Goal: Communication & Community: Answer question/provide support

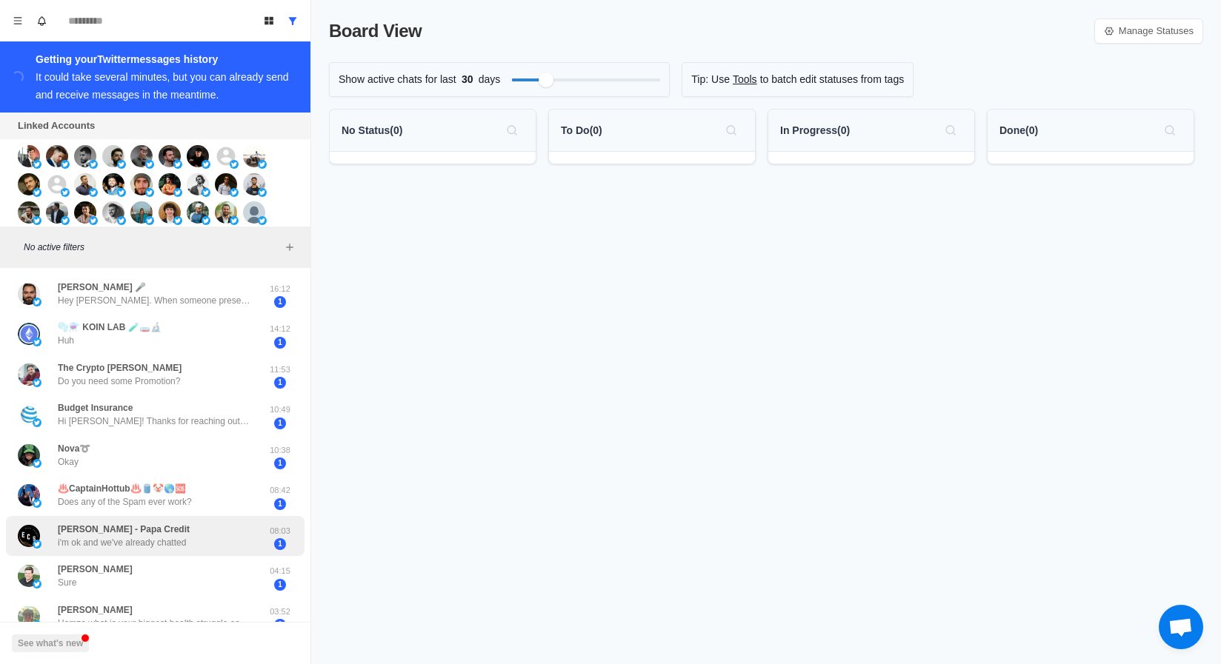
click at [95, 521] on div "[PERSON_NAME] Credit i'm ok and we've already chatted 08:03 1" at bounding box center [155, 536] width 299 height 41
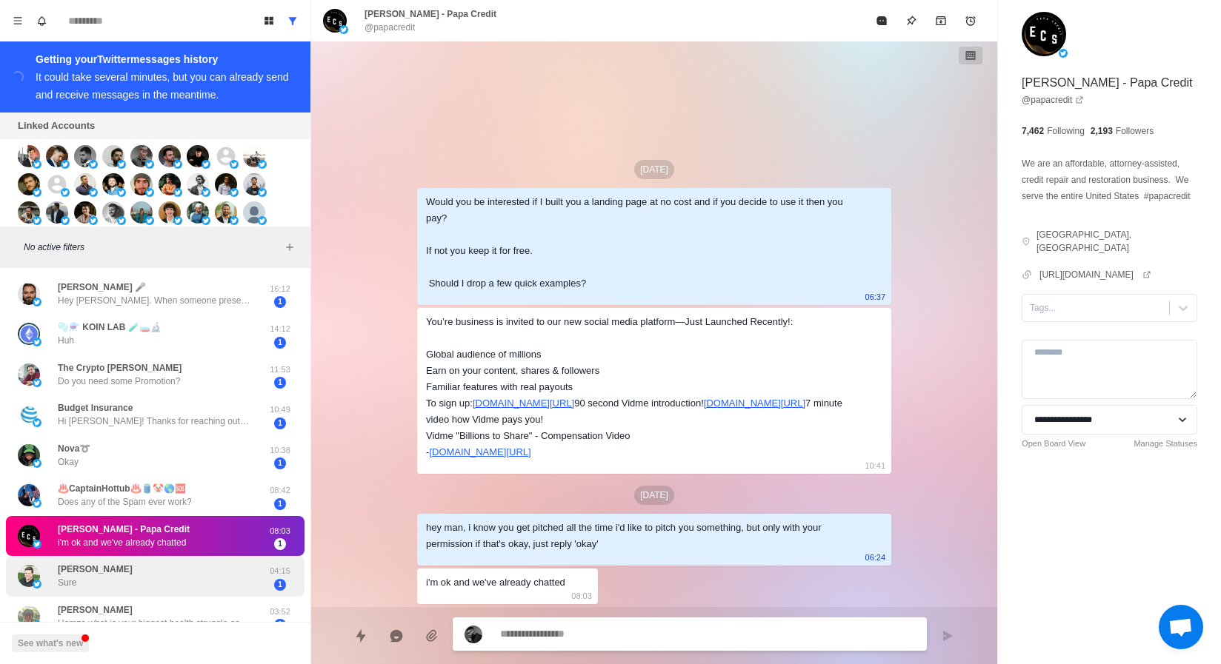
click at [72, 585] on p "Sure" at bounding box center [67, 582] width 19 height 13
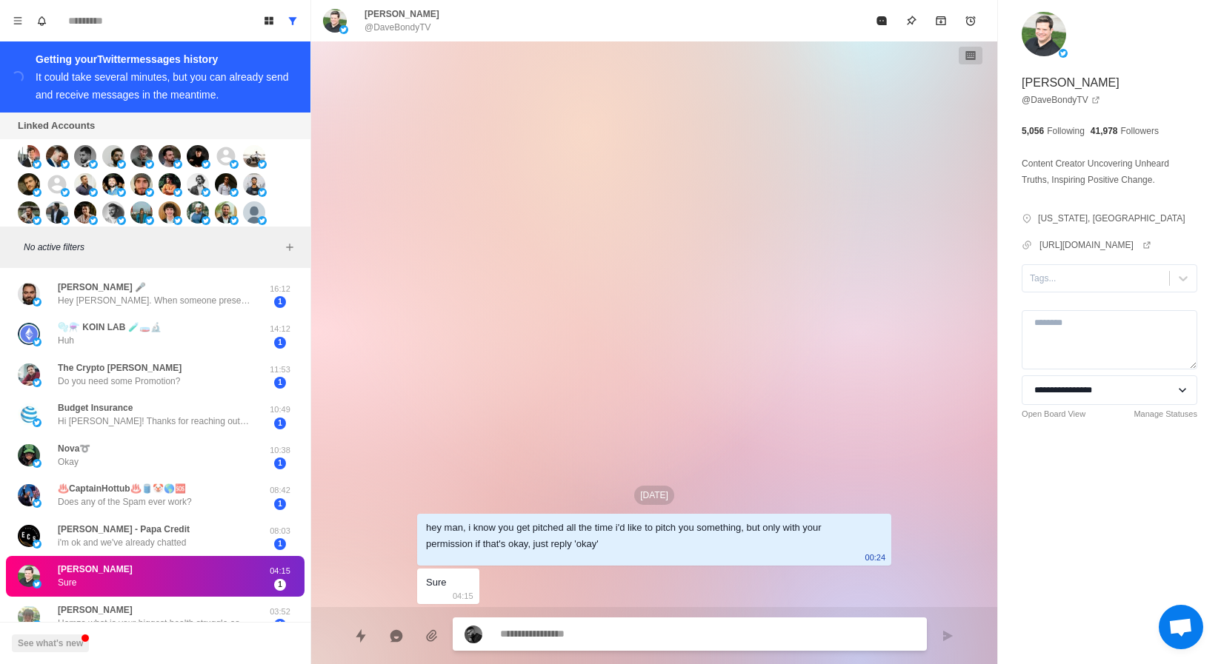
click at [330, 232] on div "[DATE] hey man, i know you get pitched all the time i'd like to pitch you somet…" at bounding box center [654, 324] width 686 height 566
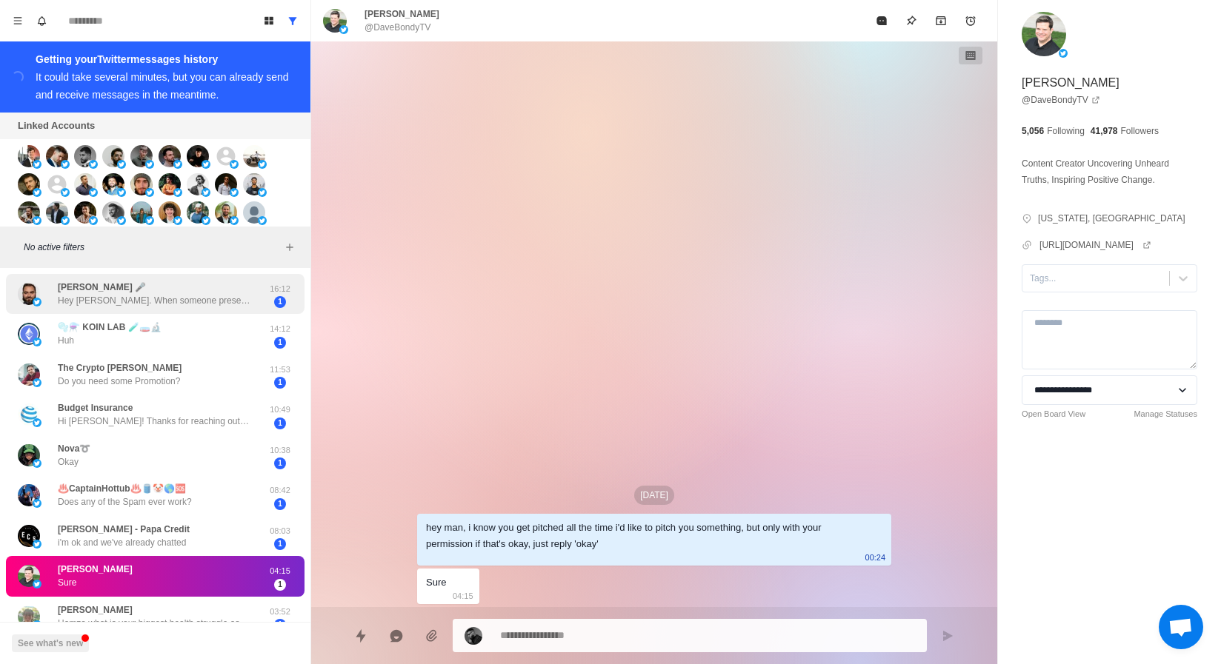
click at [195, 286] on div "[PERSON_NAME] 🎤 Hey [PERSON_NAME]. When someone presents me offers like this I …" at bounding box center [154, 294] width 193 height 27
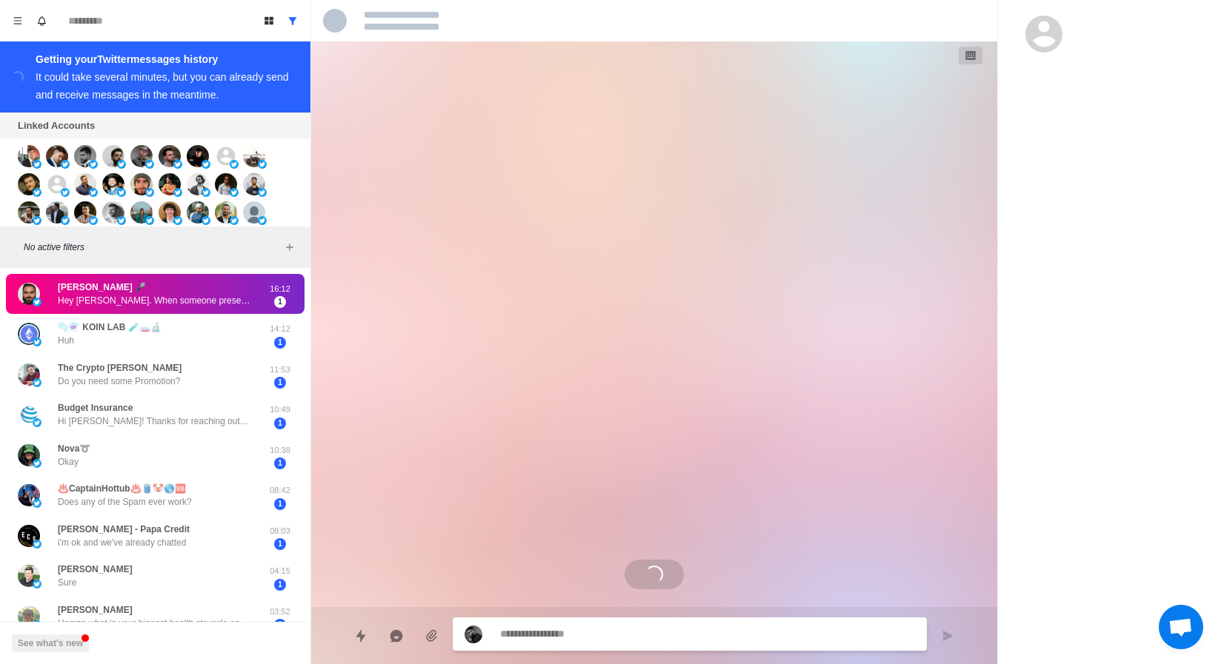
click at [195, 286] on div "[PERSON_NAME] 🎤 Hey [PERSON_NAME]. When someone presents me offers like this I …" at bounding box center [154, 294] width 193 height 27
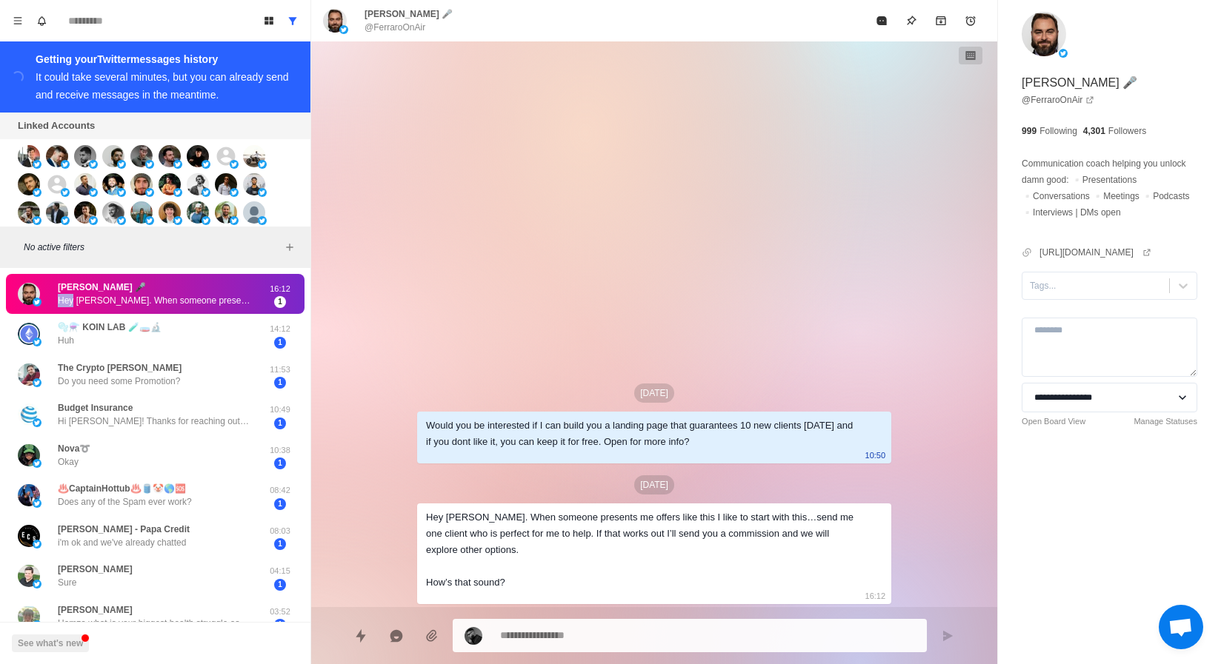
click at [446, 350] on div "[DATE] Would you be interested if I can build you a landing page that guarantee…" at bounding box center [654, 324] width 474 height 566
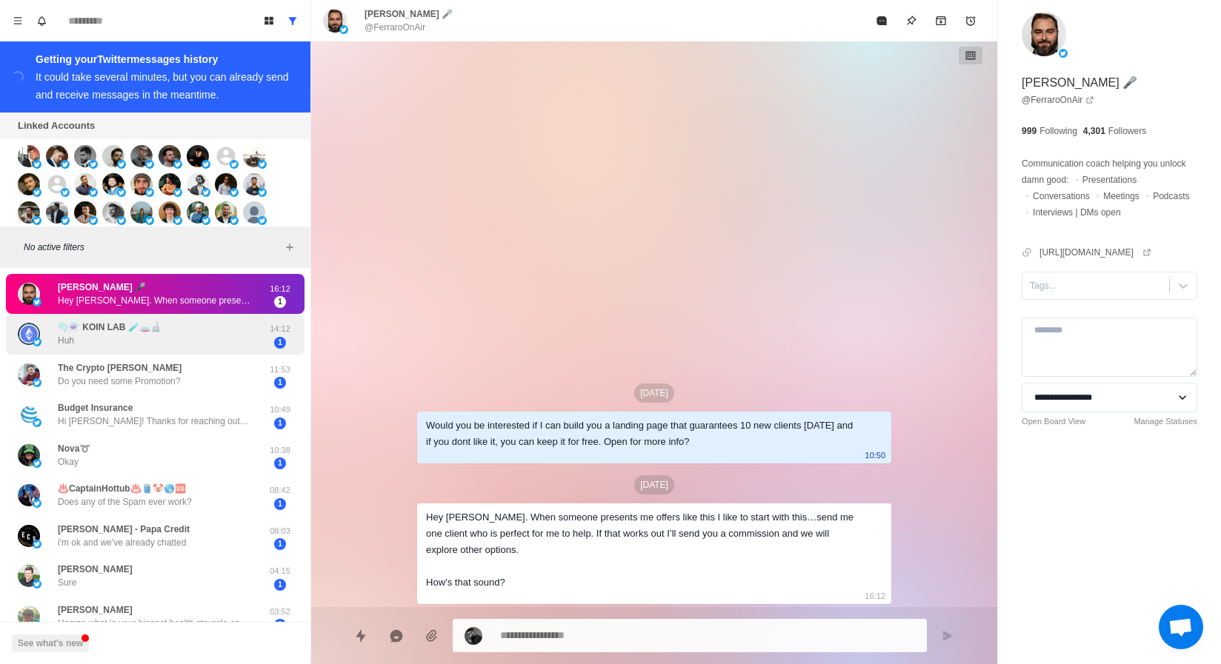
click at [237, 329] on div "🫧⚗️ KOIN LAB 🧪🧫🔬 Huh" at bounding box center [140, 334] width 244 height 29
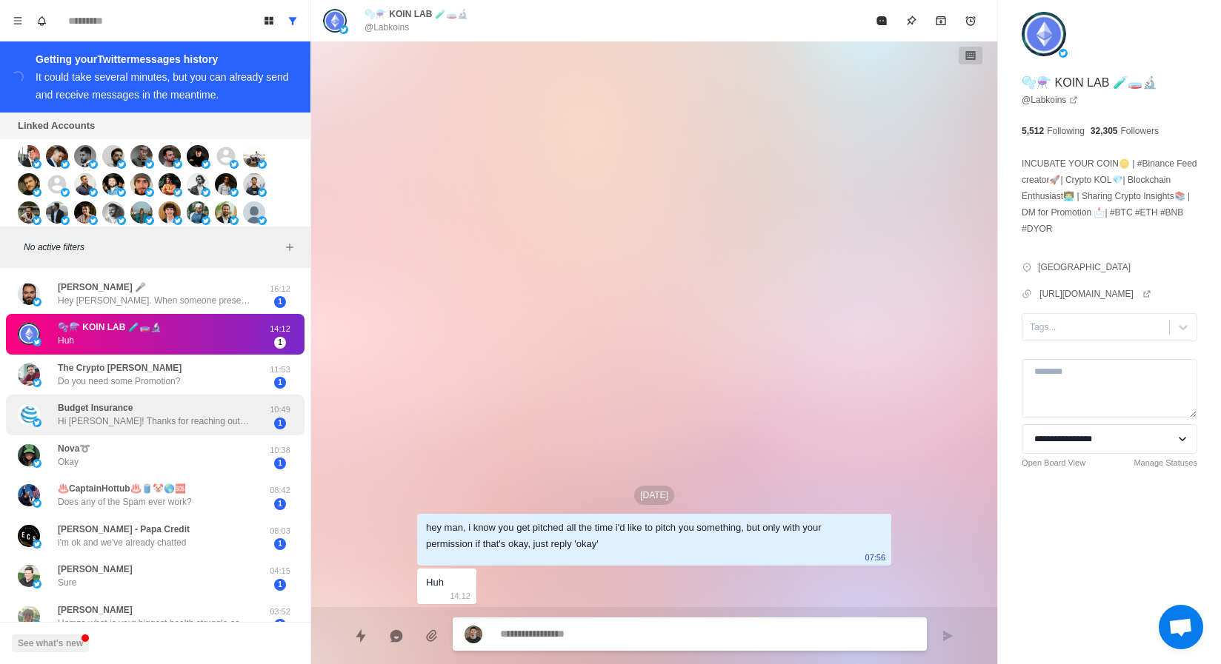
click at [231, 417] on p "Hi [PERSON_NAME]! Thanks for reaching out. We appreciate your approach, go ahea…" at bounding box center [154, 421] width 193 height 13
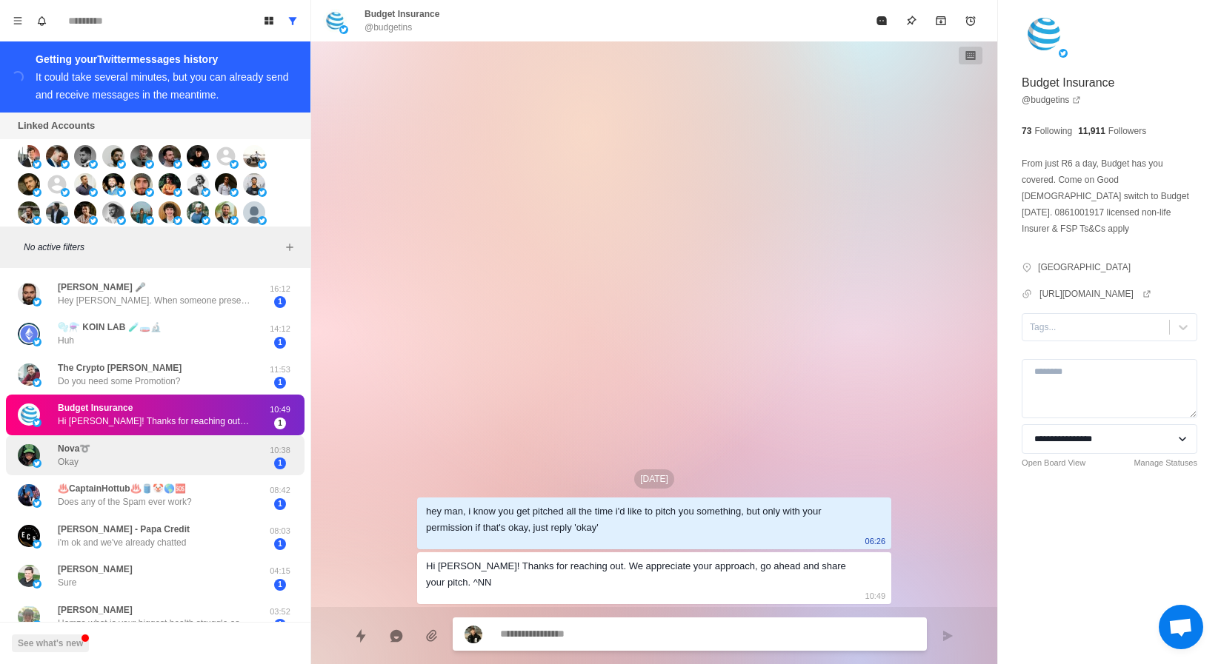
click at [197, 452] on div "Nova➰ Okay" at bounding box center [140, 455] width 244 height 29
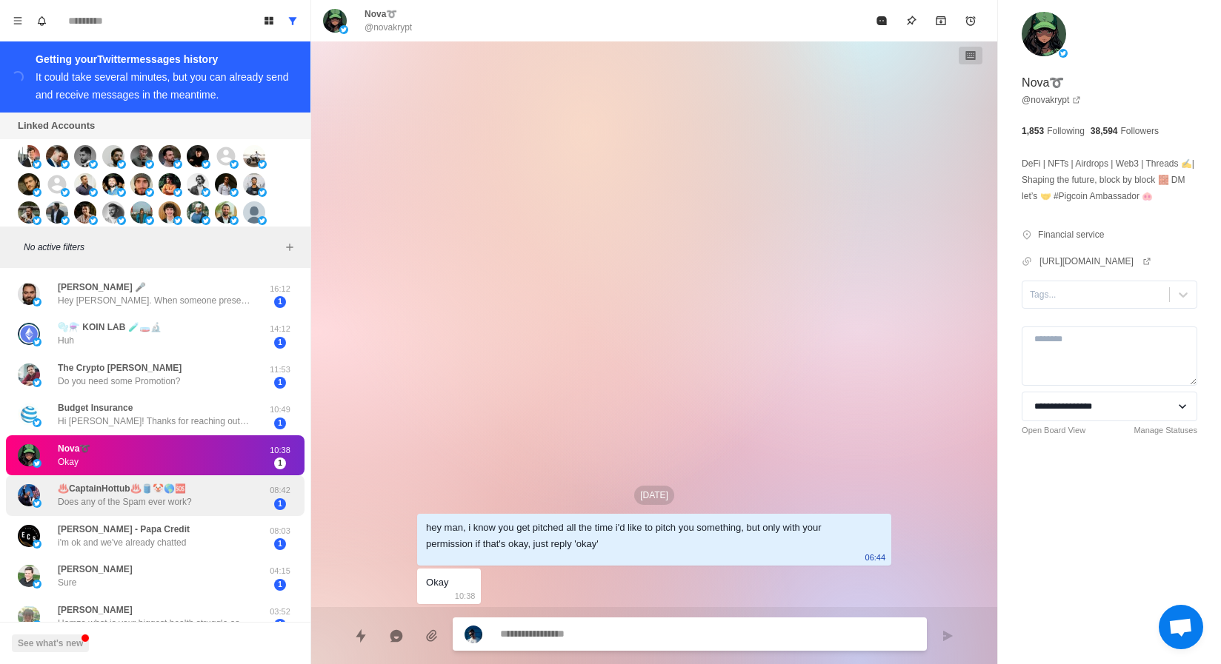
click at [187, 481] on div "♨️CaptainHottub♨️🛢️🤡🌎🆘 Does any of the Spam ever work? 08:42 1" at bounding box center [155, 496] width 299 height 41
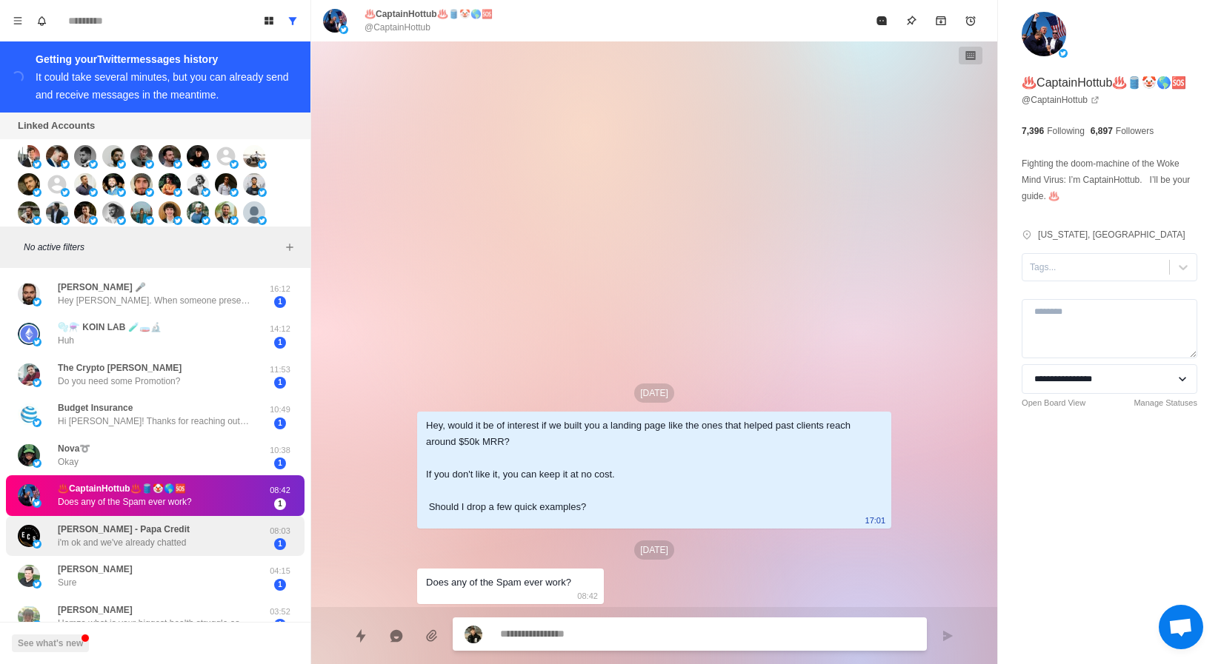
click at [158, 544] on p "i'm ok and we've already chatted" at bounding box center [122, 542] width 128 height 13
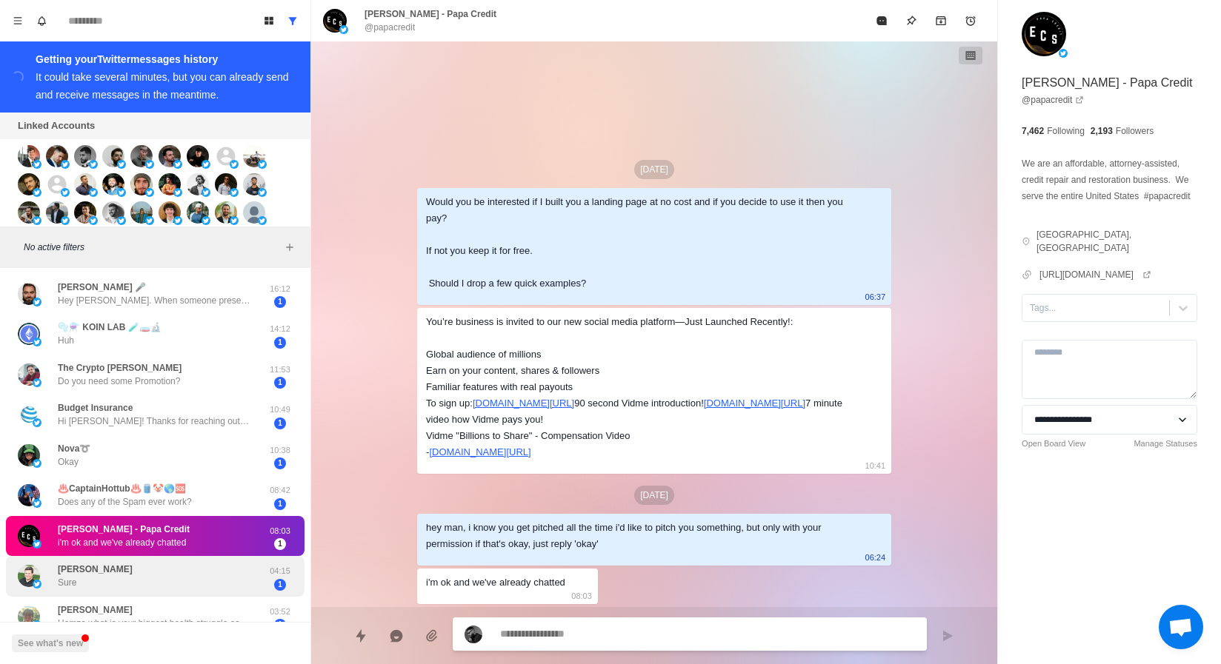
click at [213, 590] on div "[PERSON_NAME] Sure" at bounding box center [140, 576] width 244 height 29
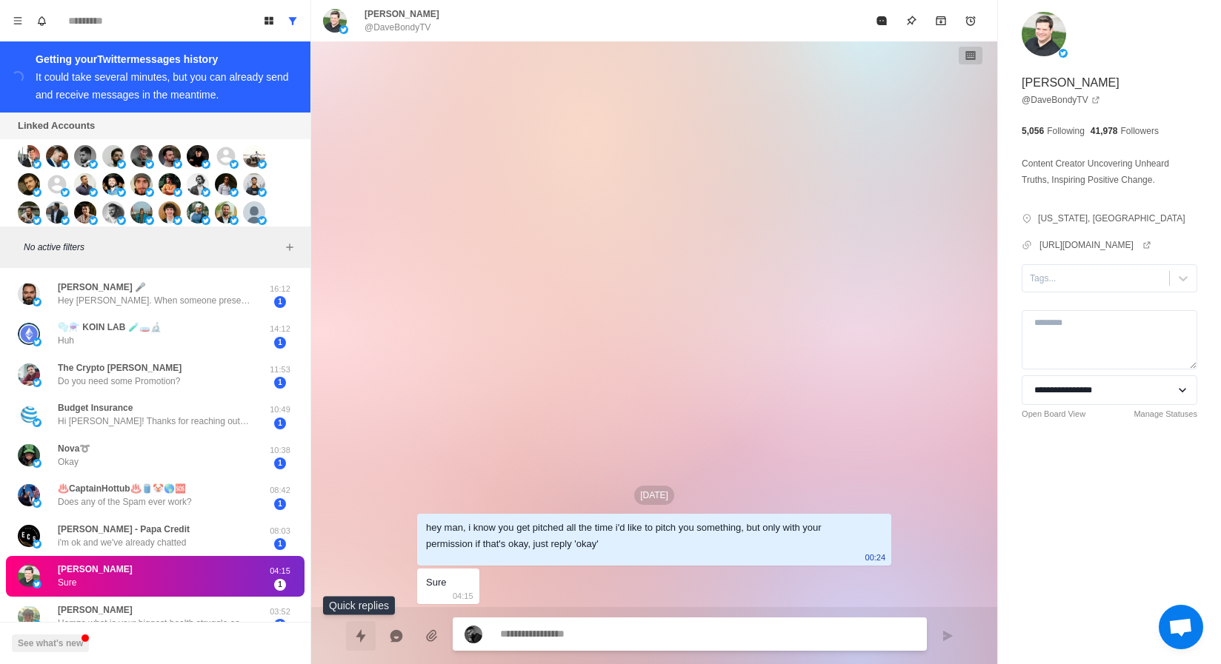
click at [363, 635] on icon "Quick replies" at bounding box center [361, 635] width 10 height 13
type textarea "*"
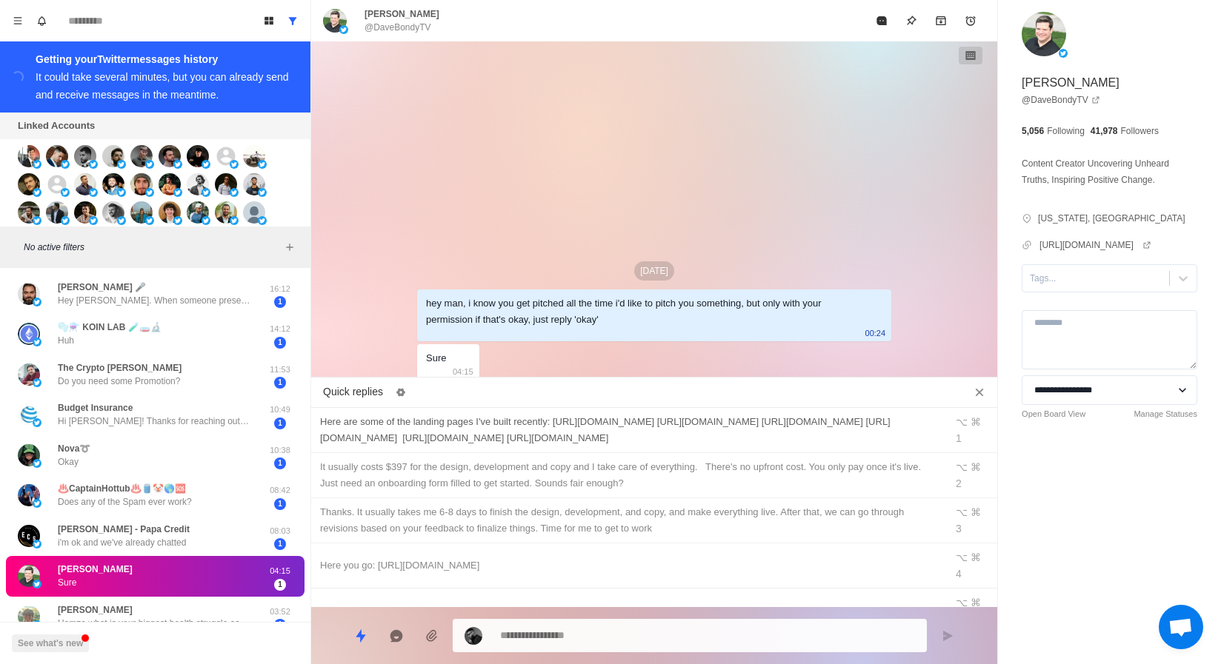
click at [438, 432] on div "Here are some of the landing pages I've built recently: [URL][DOMAIN_NAME] [URL…" at bounding box center [628, 430] width 616 height 33
type textarea "**********"
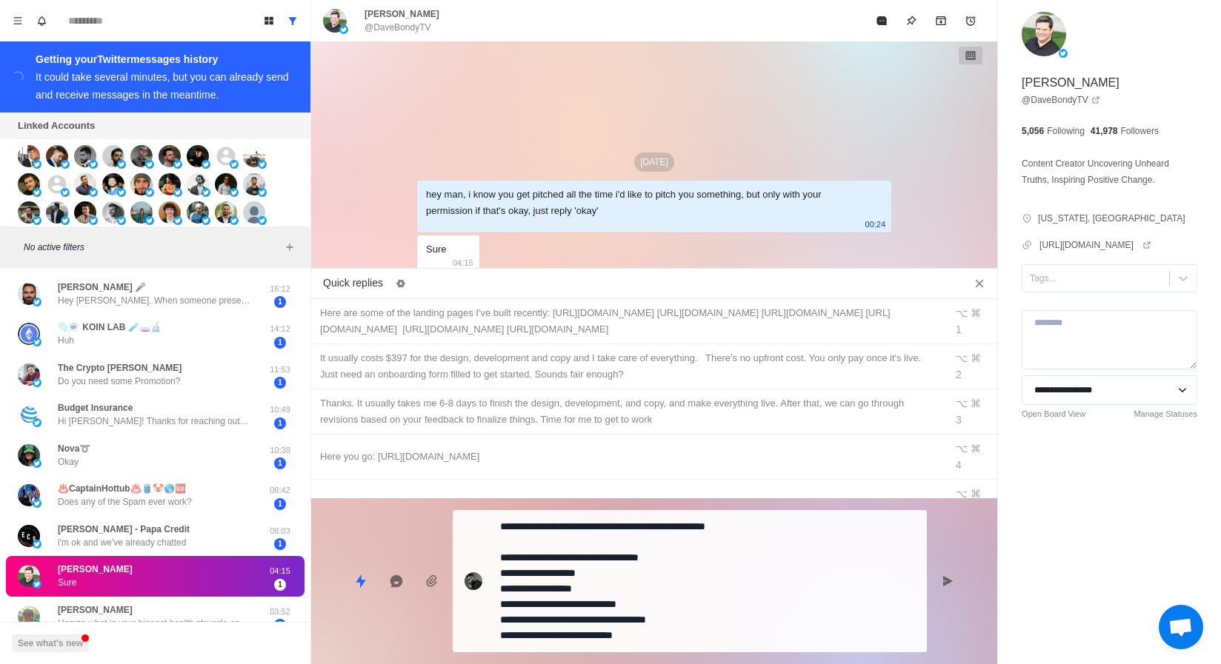
type textarea "*"
click at [607, 561] on textarea "**********" at bounding box center [707, 581] width 415 height 130
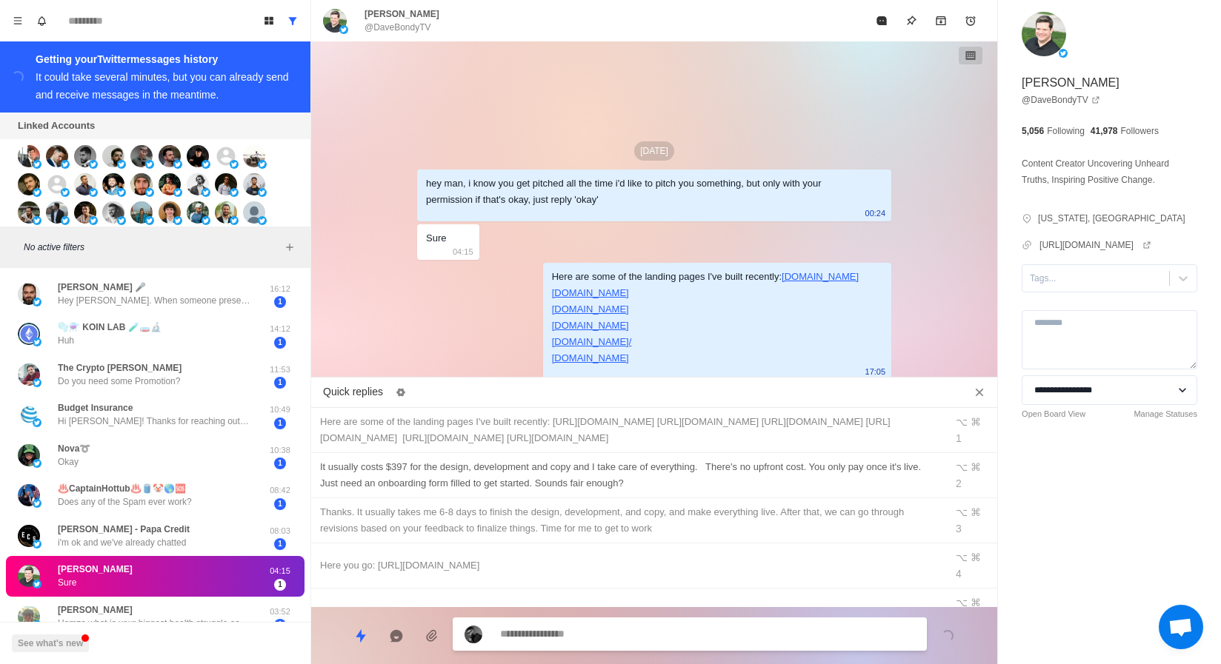
type textarea "*"
click at [573, 456] on div "It usually costs $397 for the design, development and copy and I take care of e…" at bounding box center [654, 475] width 686 height 45
type textarea "**********"
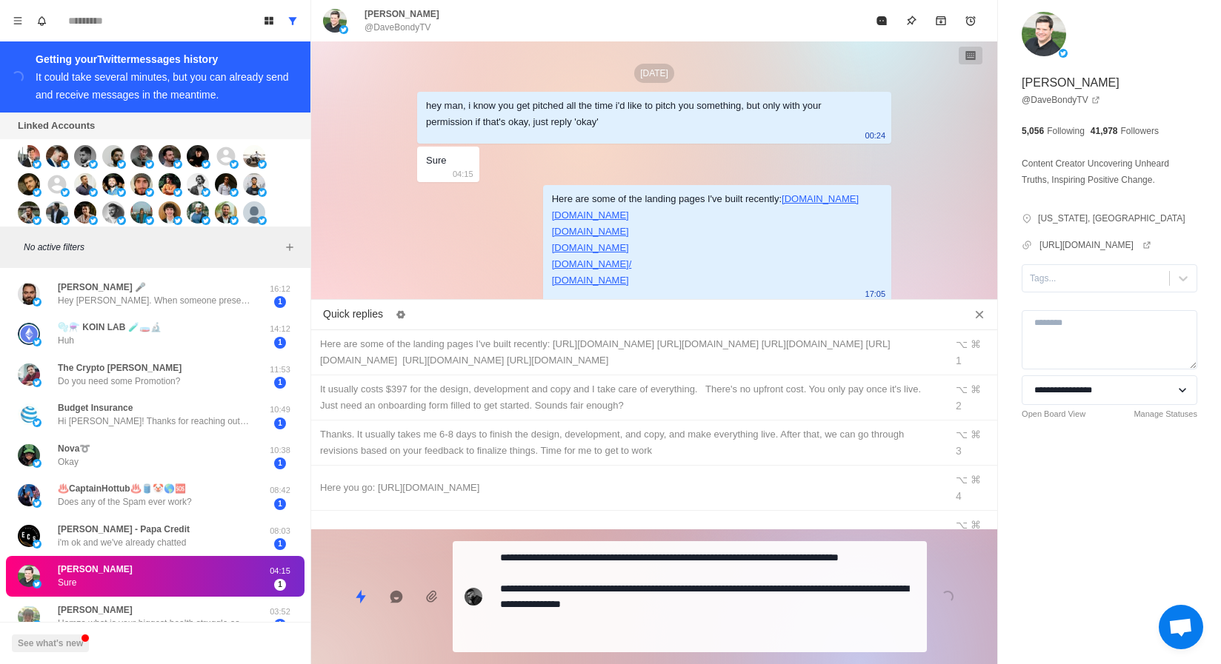
click at [576, 583] on textarea "**********" at bounding box center [707, 596] width 415 height 99
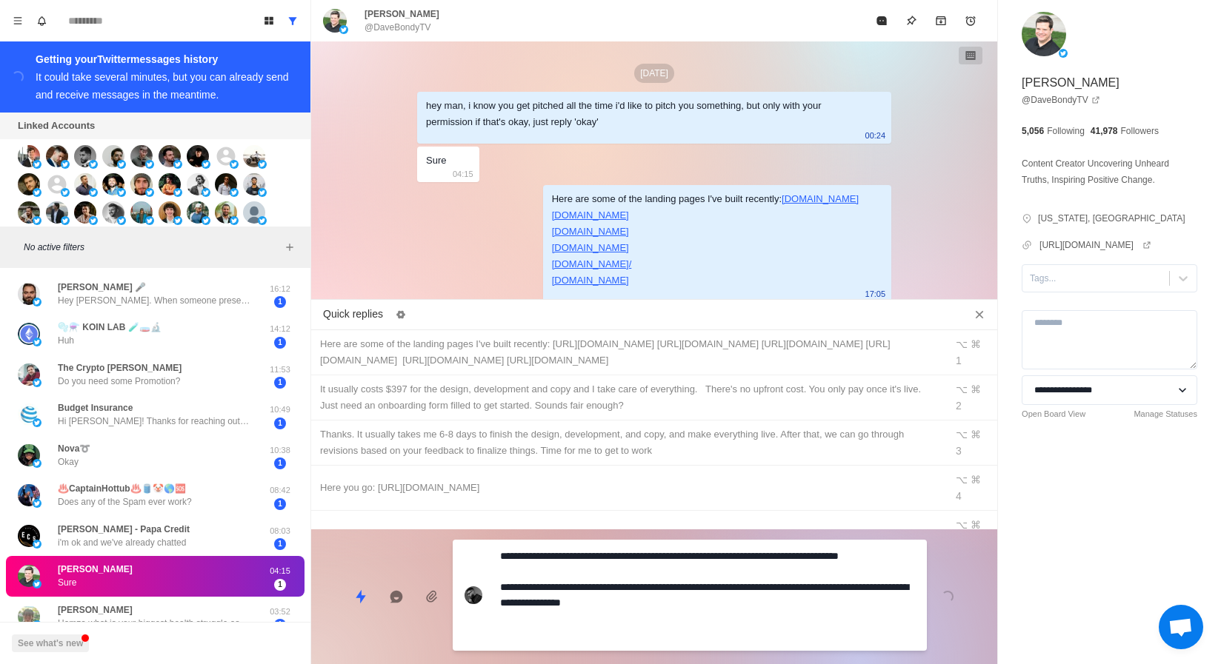
type textarea "*"
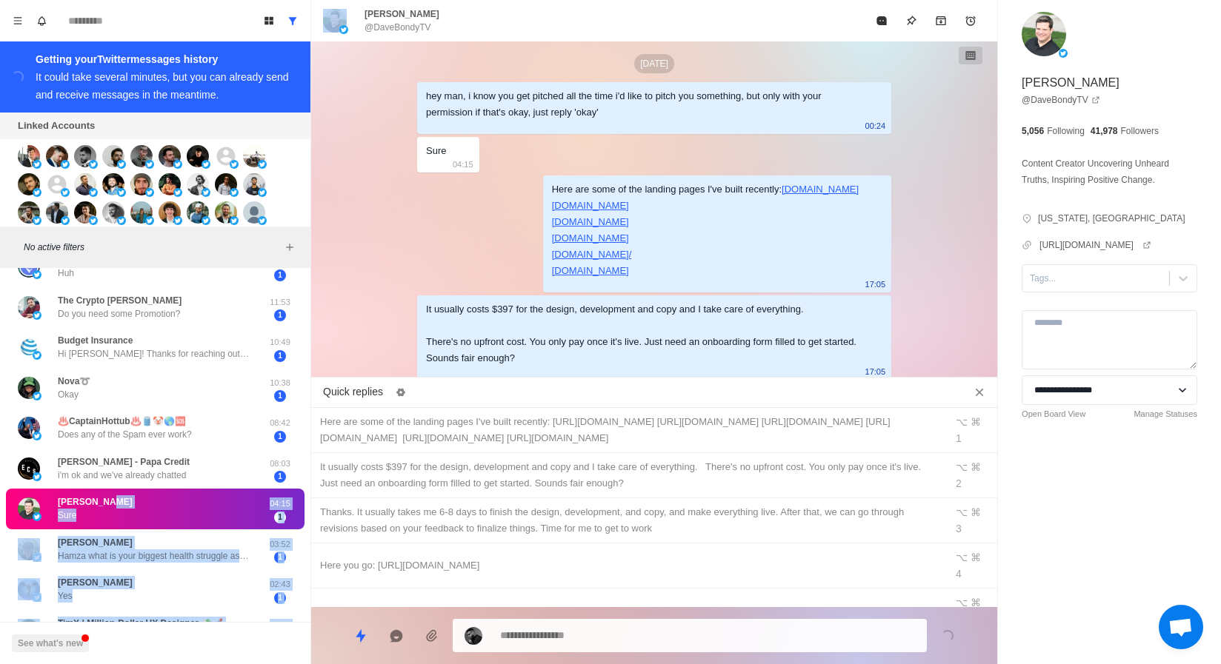
scroll to position [90, 0]
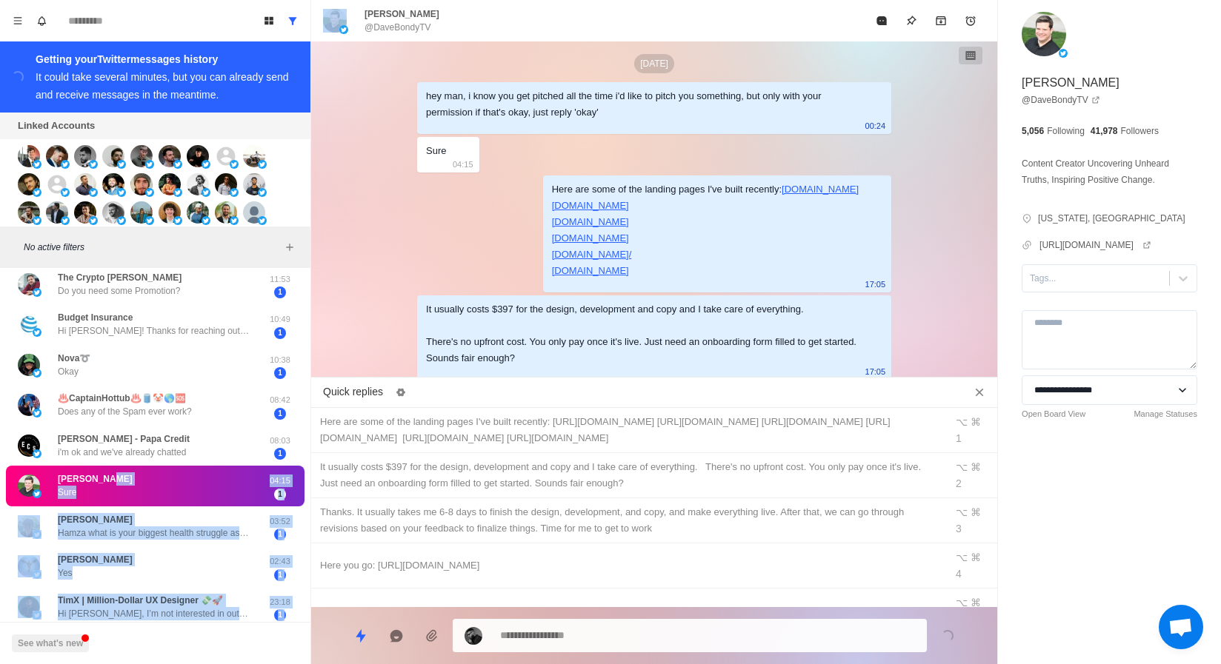
drag, startPoint x: 118, startPoint y: 583, endPoint x: 118, endPoint y: 660, distance: 77.0
click at [118, 660] on div "[PERSON_NAME] 🎤 Hey [PERSON_NAME]. When someone presents me offers like this I …" at bounding box center [155, 641] width 310 height 914
click at [96, 561] on p "[PERSON_NAME]" at bounding box center [95, 559] width 75 height 13
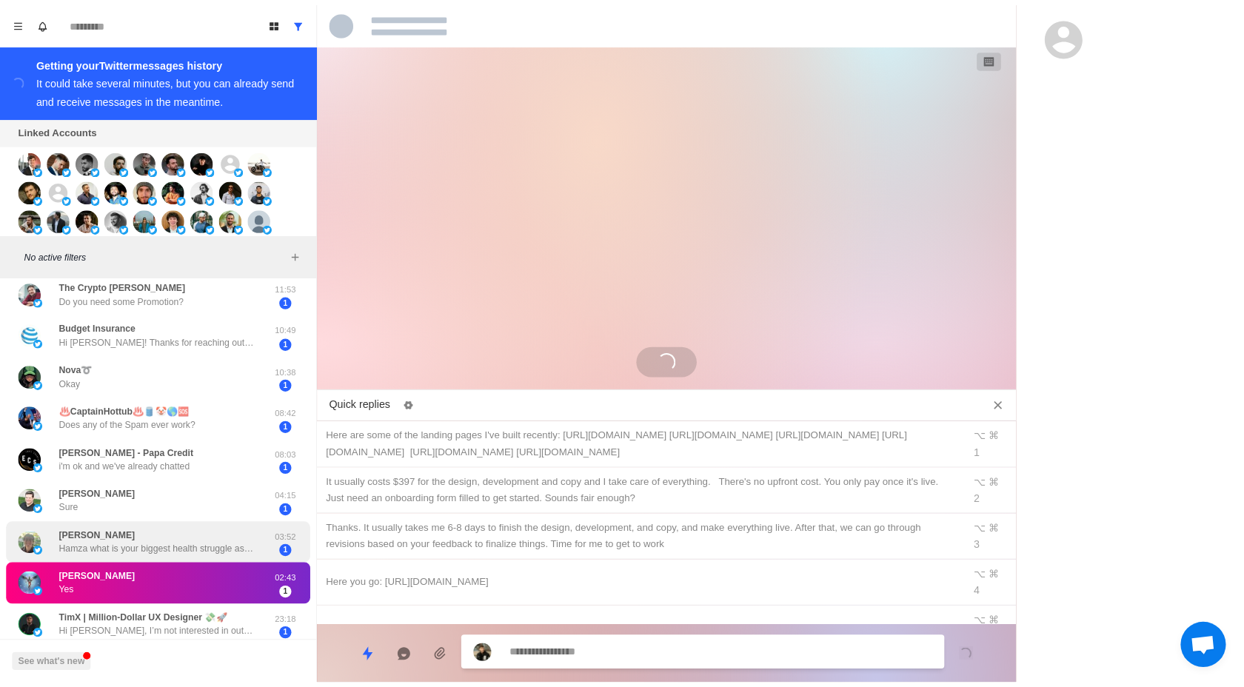
scroll to position [0, 0]
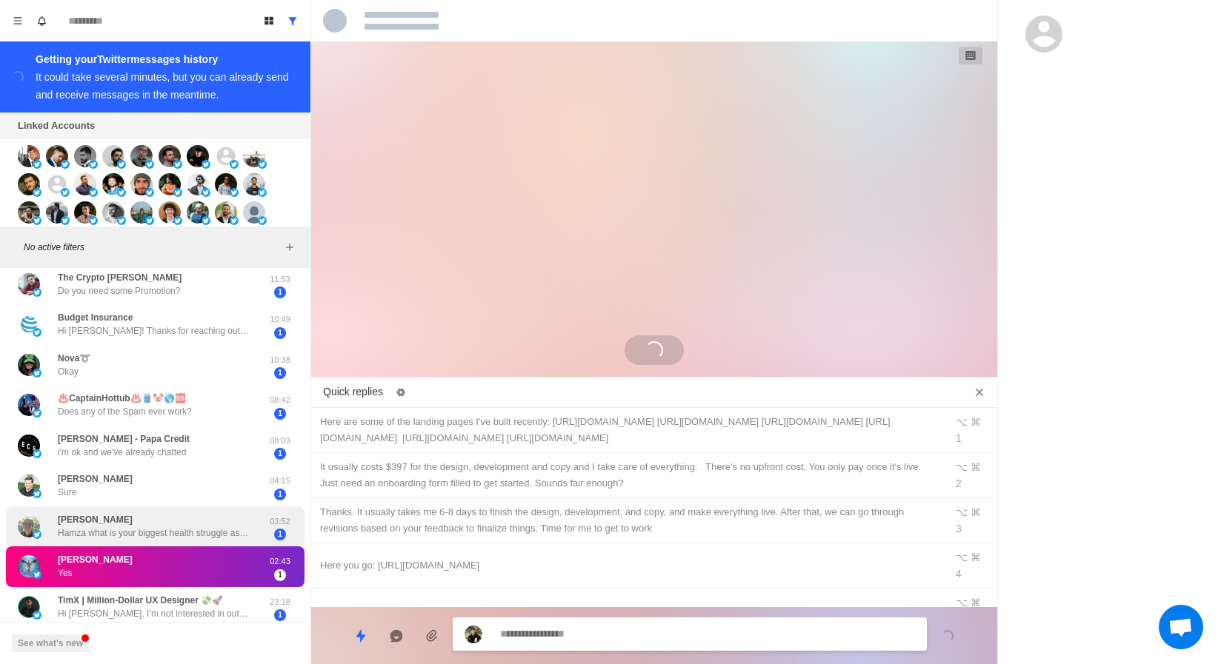
click at [116, 529] on p "Hamza what is your biggest health struggle as a founder?" at bounding box center [154, 533] width 193 height 13
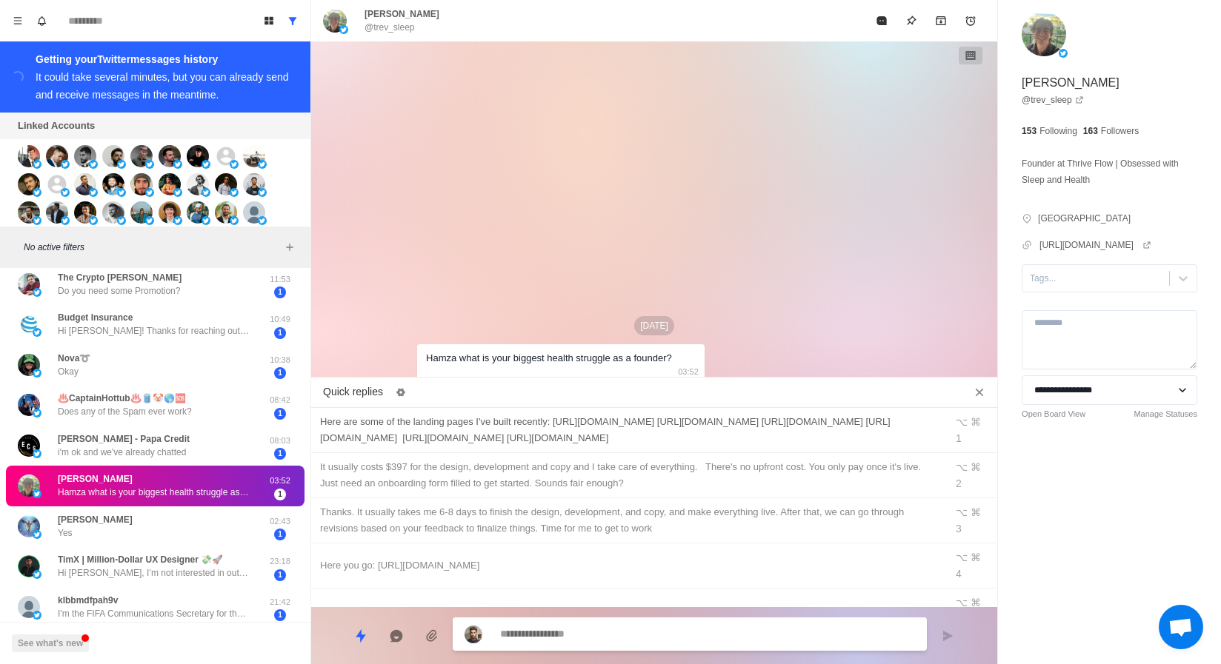
type textarea "*"
click at [967, 408] on div "Here are some of the landing pages I've built recently: [URL][DOMAIN_NAME] [URL…" at bounding box center [654, 430] width 686 height 45
type textarea "**********"
type textarea "*"
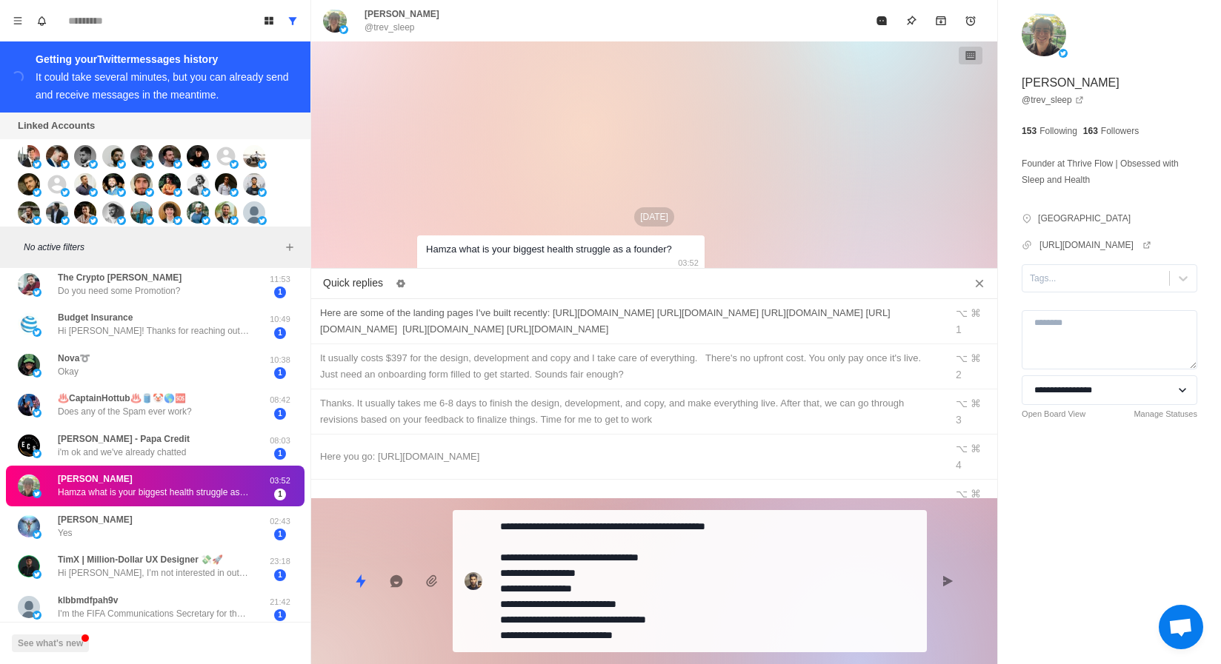
click at [967, 408] on div "⌥ ⌘ 3" at bounding box center [972, 412] width 33 height 33
type textarea "**********"
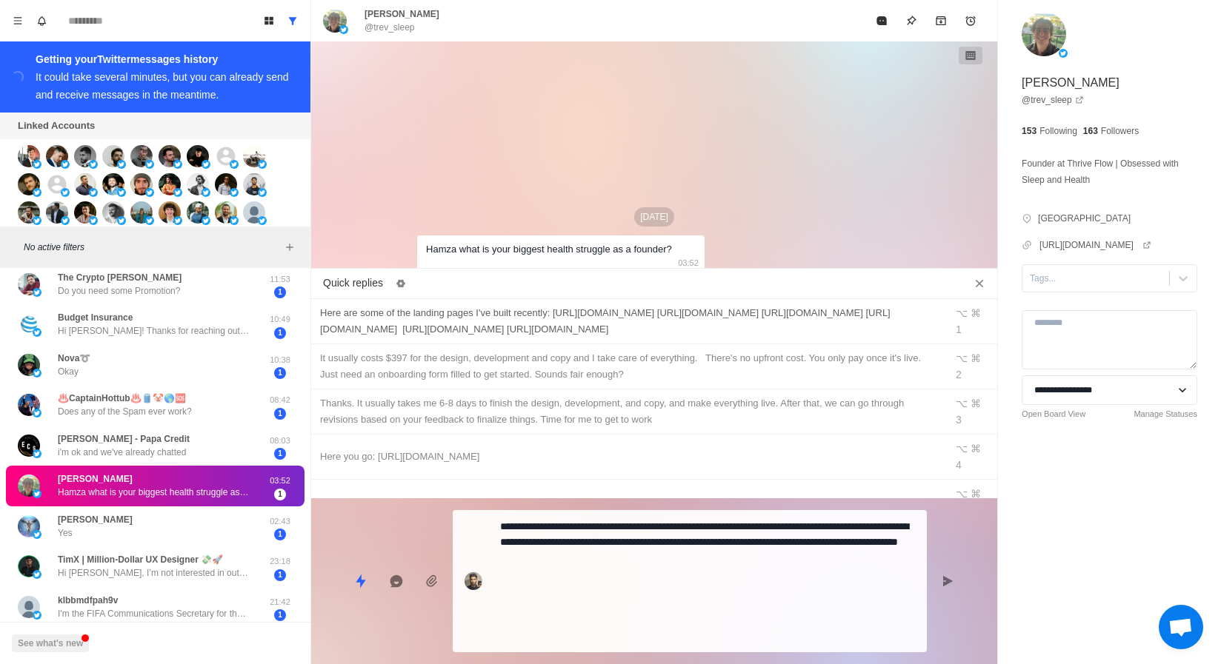
type textarea "*"
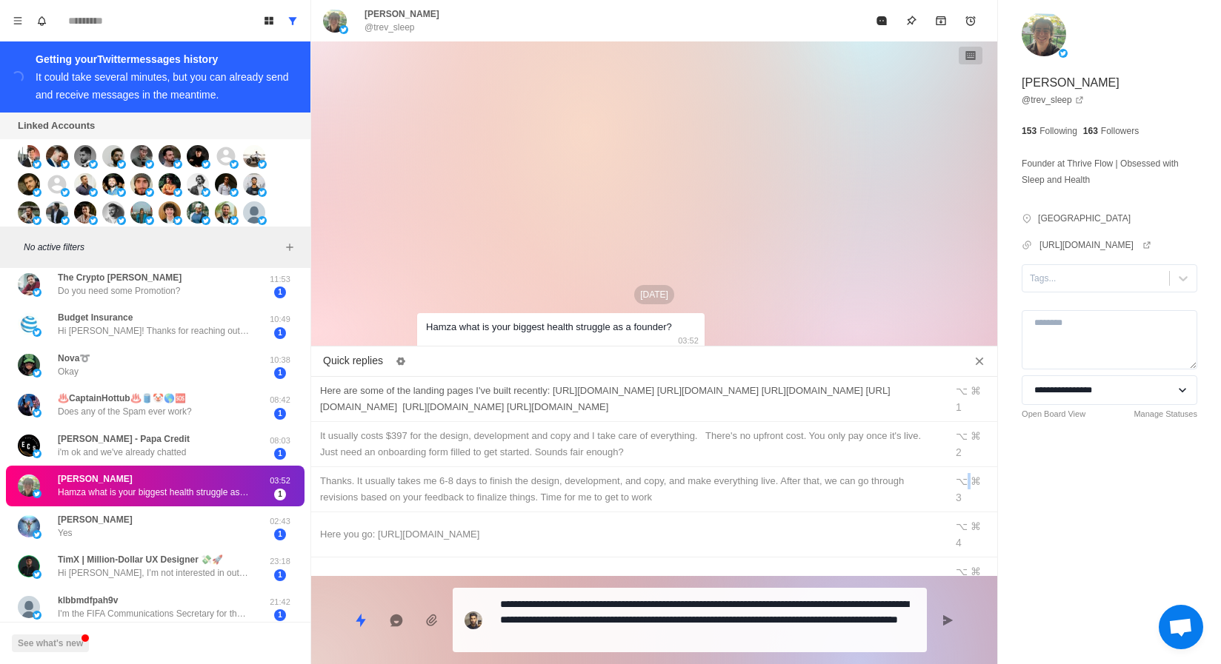
click at [967, 408] on div "Here are some of the landing pages I've built recently: [URL][DOMAIN_NAME] [URL…" at bounding box center [654, 399] width 686 height 45
type textarea "**********"
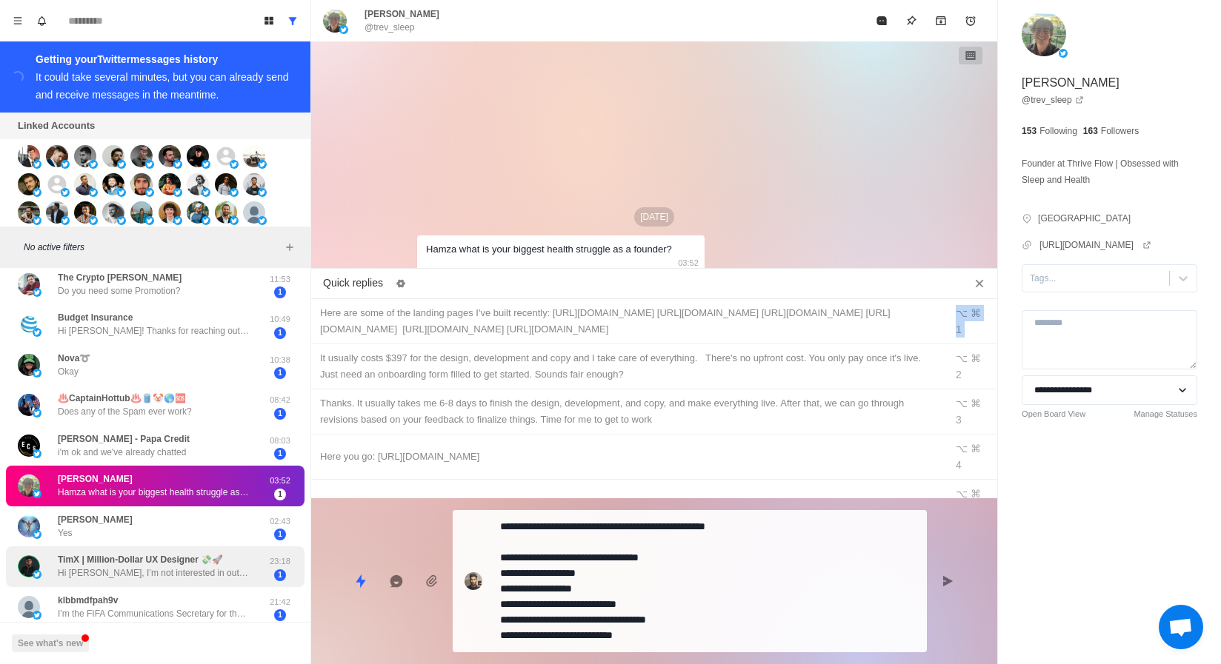
click at [198, 549] on div "TimX | Million-Dollar UX Designer 💸🚀 Hi [PERSON_NAME], I’m not interested in ou…" at bounding box center [155, 567] width 299 height 41
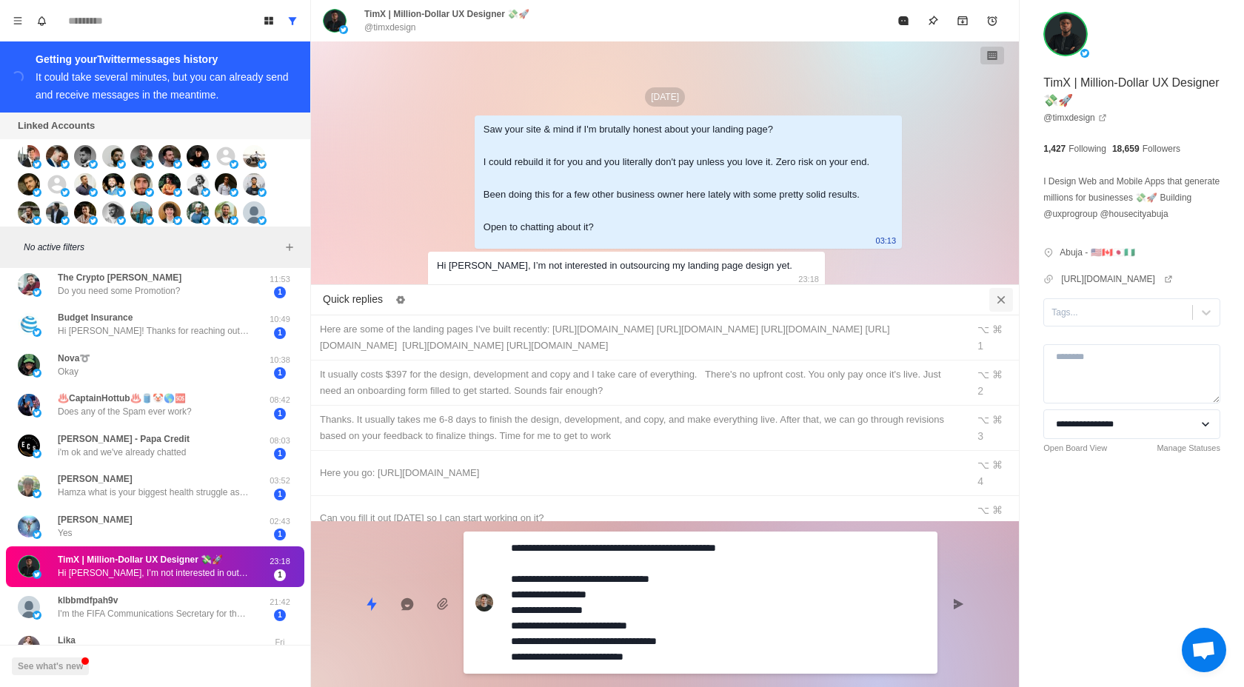
click at [996, 291] on button "Close quick replies" at bounding box center [1002, 300] width 24 height 24
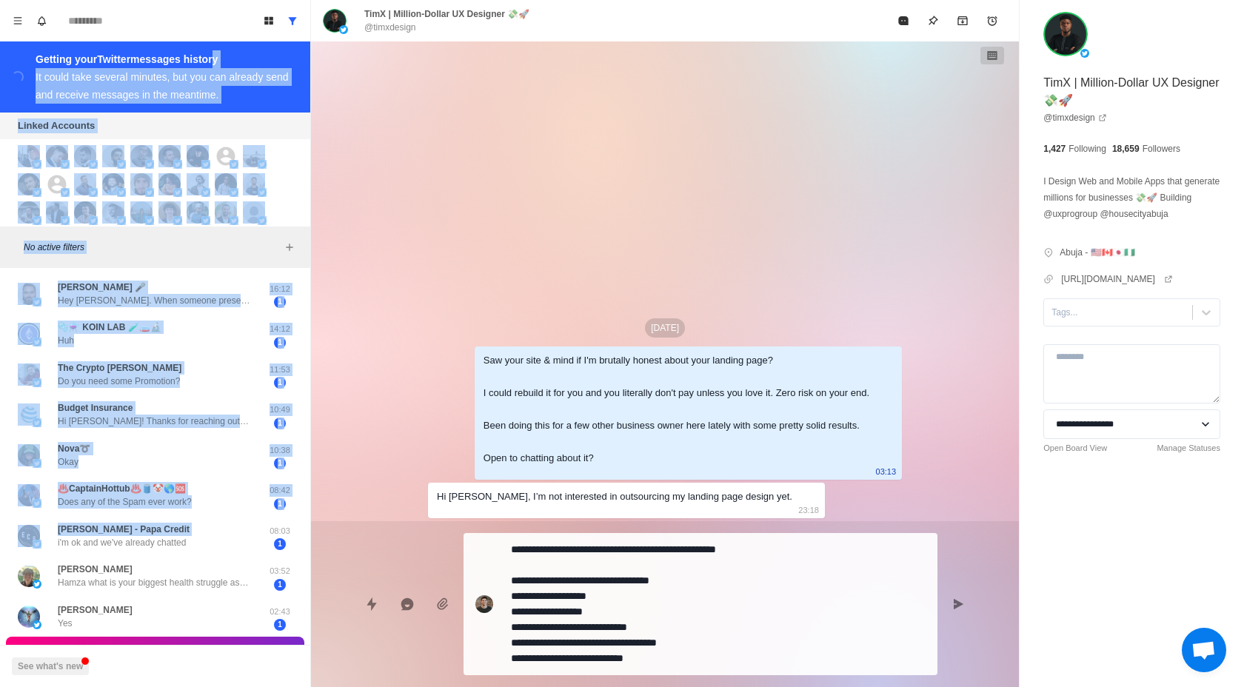
drag, startPoint x: 221, startPoint y: 444, endPoint x: 221, endPoint y: 41, distance: 402.2
click at [221, 41] on div "Board View Tools Archived Chats Mark many as read Keyboard shortcuts Team Setti…" at bounding box center [155, 343] width 311 height 687
click at [720, 162] on div "[DATE] Saw your site & mind if I'm brutally honest about your landing page? I c…" at bounding box center [665, 281] width 474 height 480
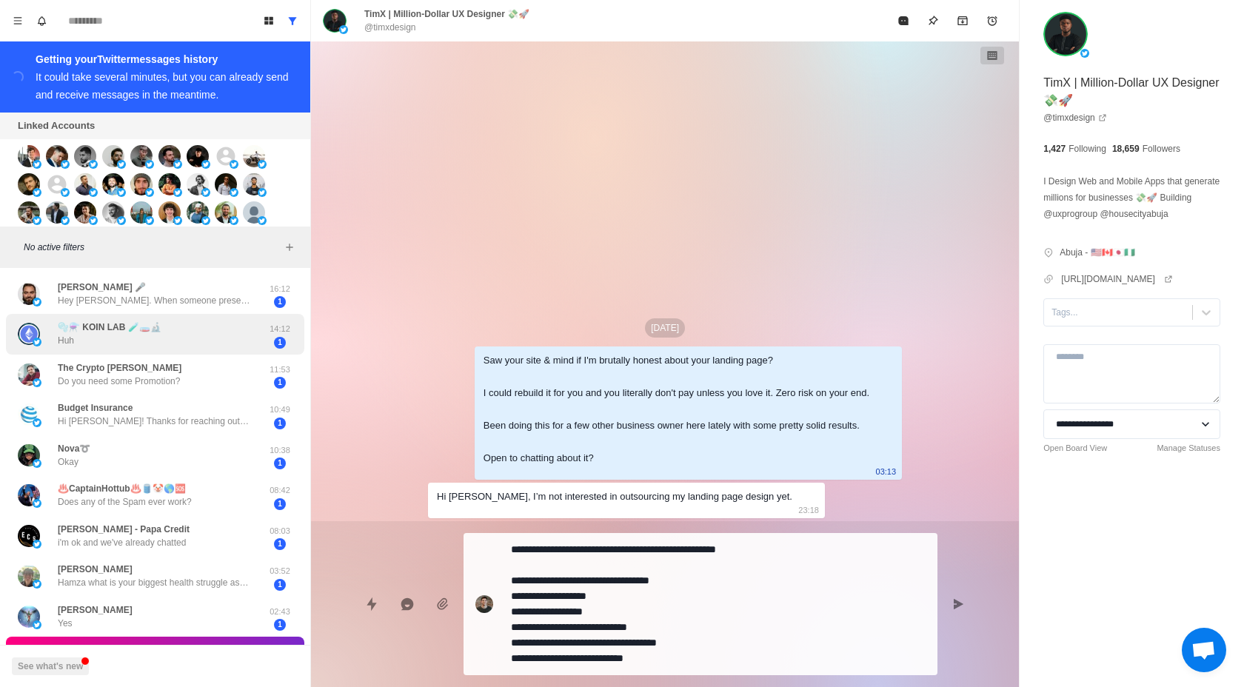
click at [185, 319] on div "🫧⚗️ KOIN LAB 🧪🧫🔬 Huh 14:12 1" at bounding box center [155, 334] width 299 height 41
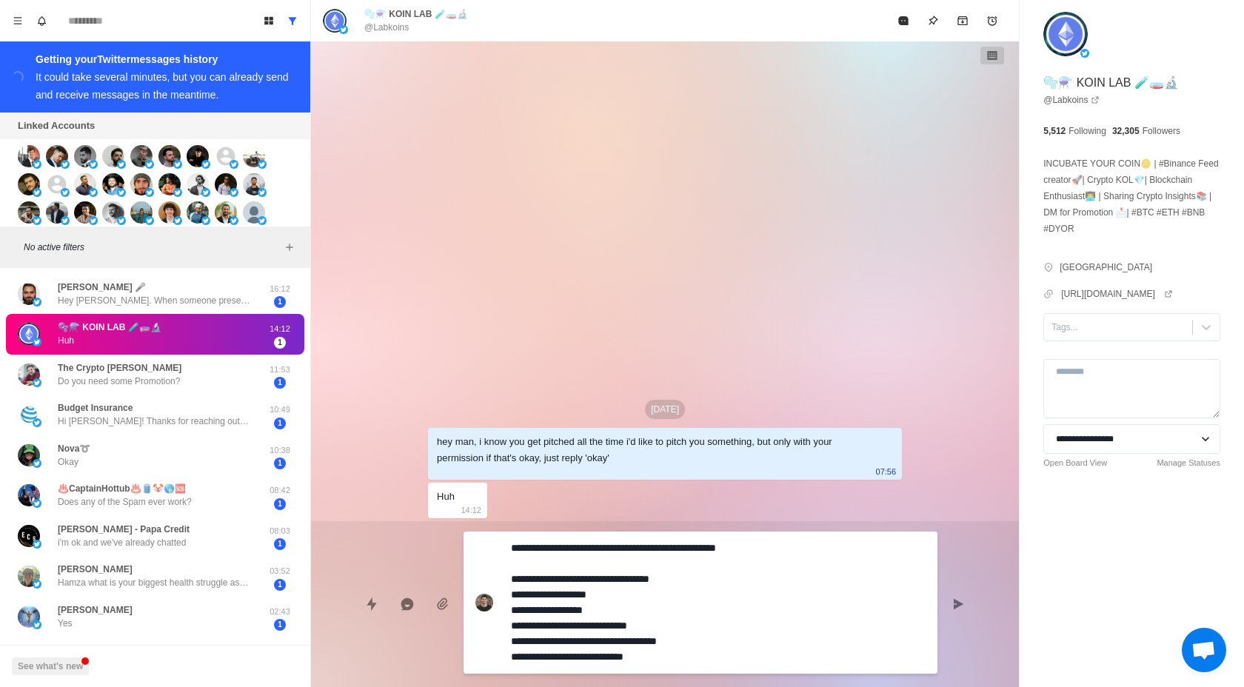
click at [213, 270] on div "[PERSON_NAME] 🎤 Hey [PERSON_NAME]. When someone presents me offers like this I …" at bounding box center [155, 478] width 310 height 420
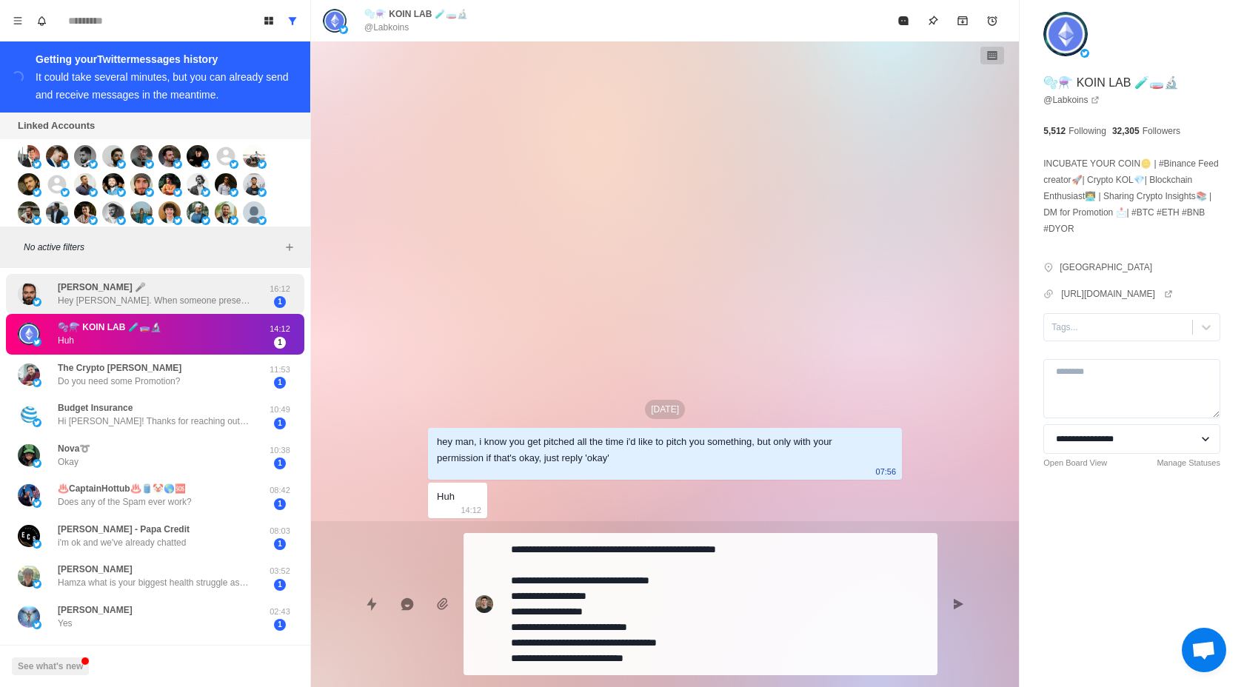
click at [213, 276] on div "[PERSON_NAME] 🎤 Hey [PERSON_NAME]. When someone presents me offers like this I …" at bounding box center [155, 294] width 299 height 41
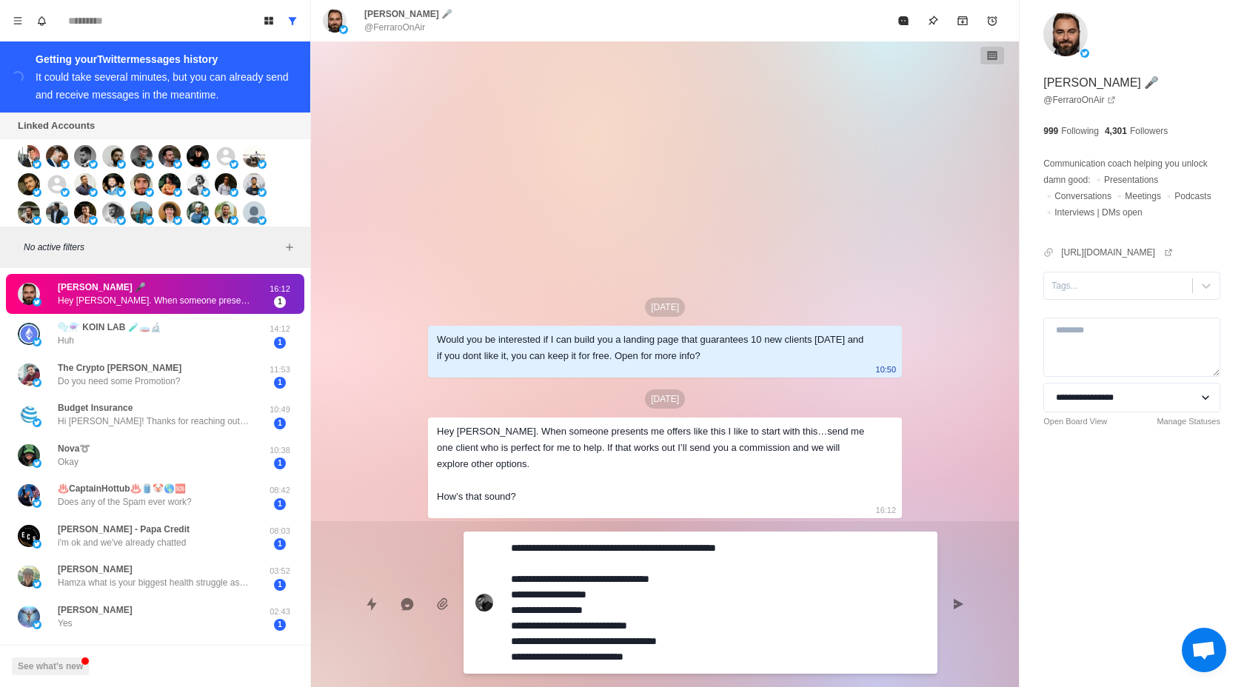
click at [549, 420] on div "Hey [PERSON_NAME]. When someone presents me offers like this I like to start wi…" at bounding box center [665, 468] width 474 height 101
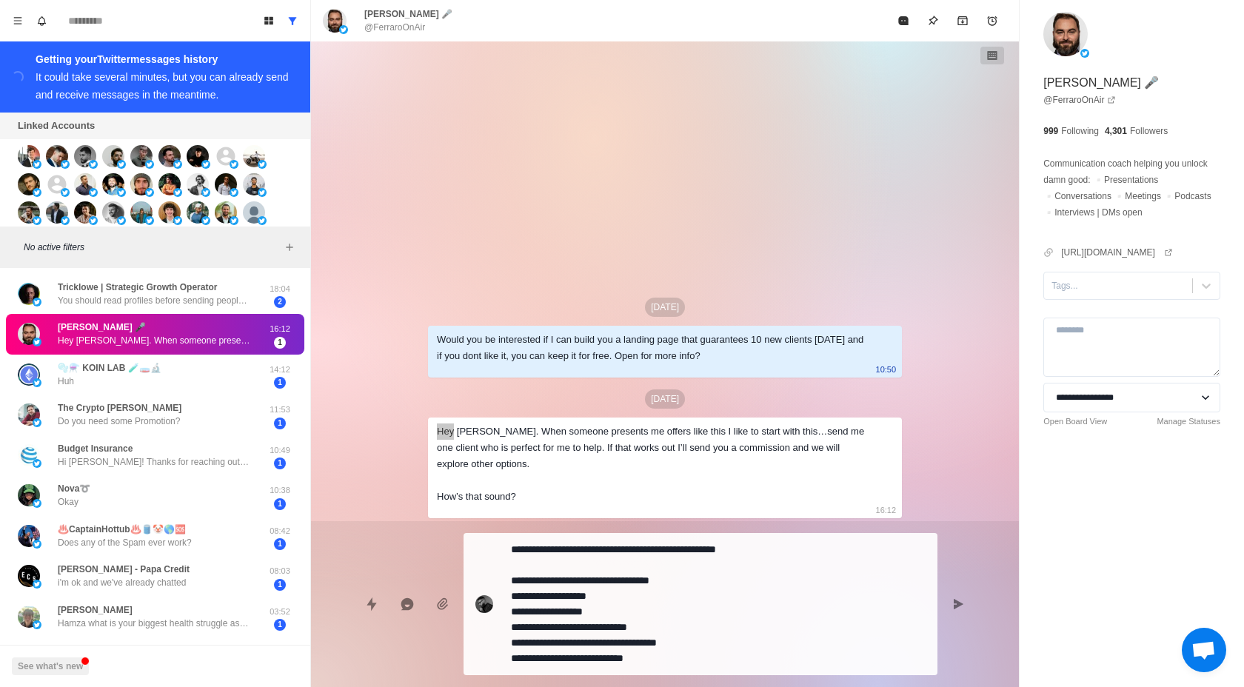
type textarea "*"
